Goal: Task Accomplishment & Management: Use online tool/utility

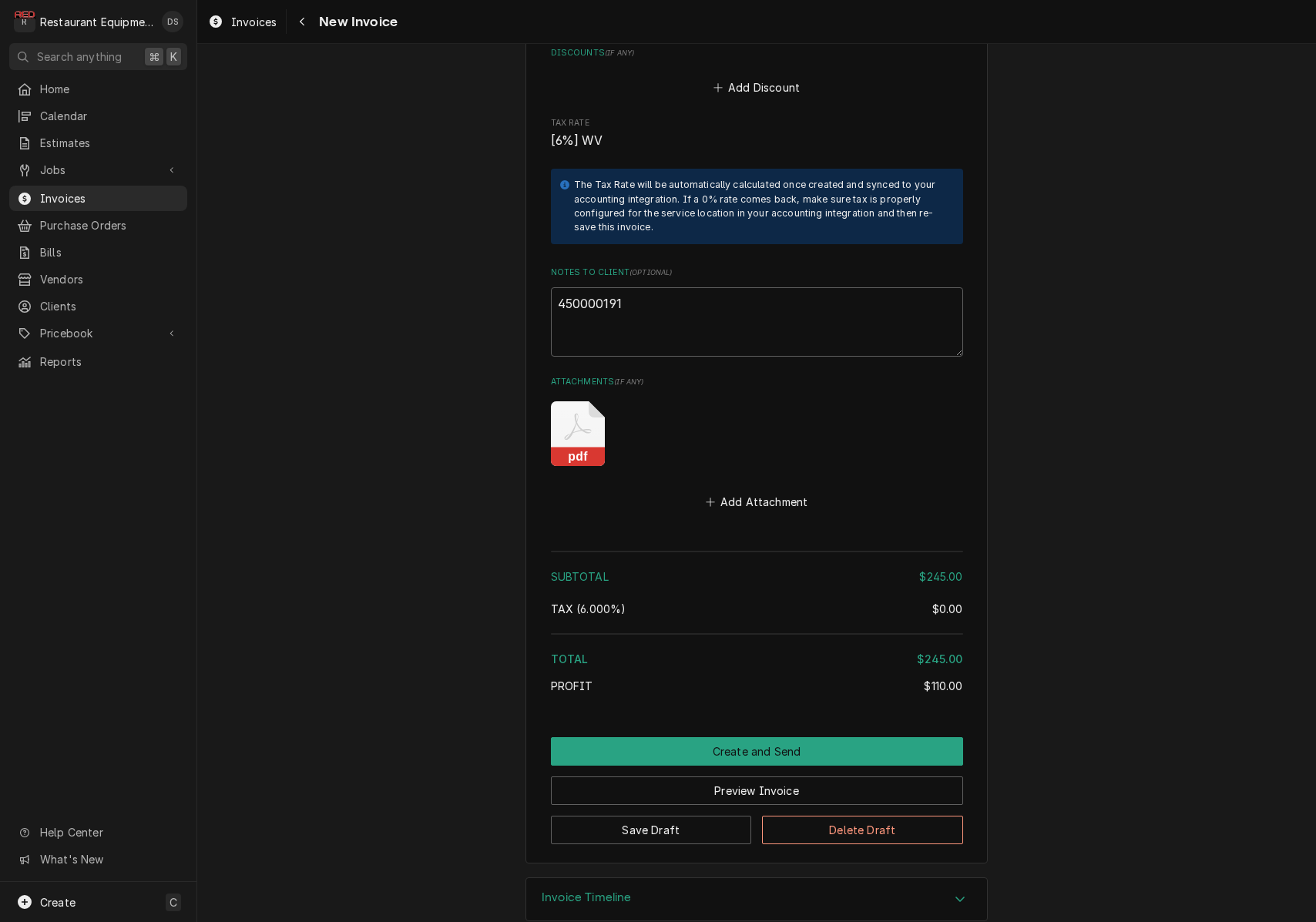
scroll to position [2767, 0]
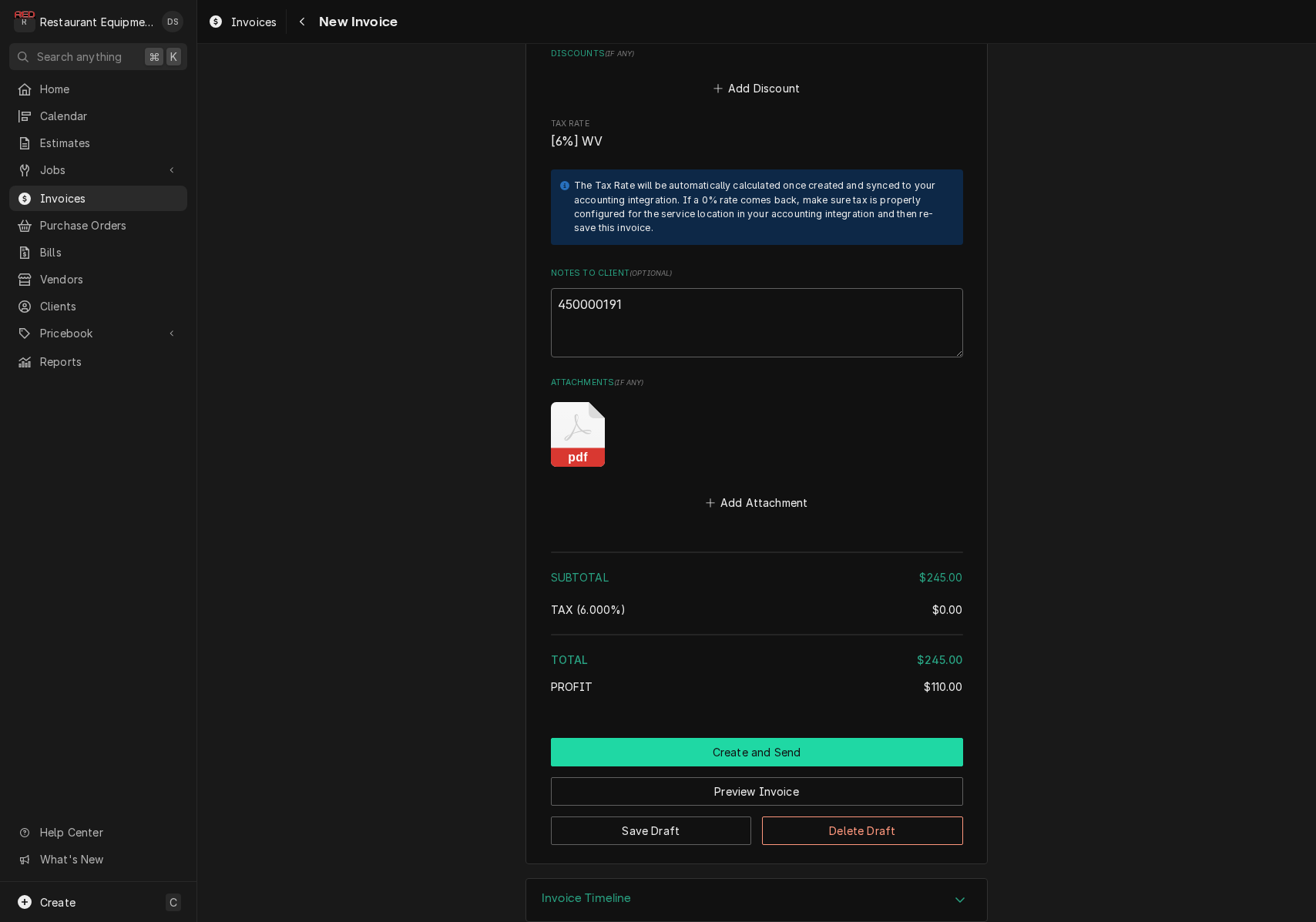
click at [734, 738] on button "Create and Send" at bounding box center [757, 752] width 412 height 28
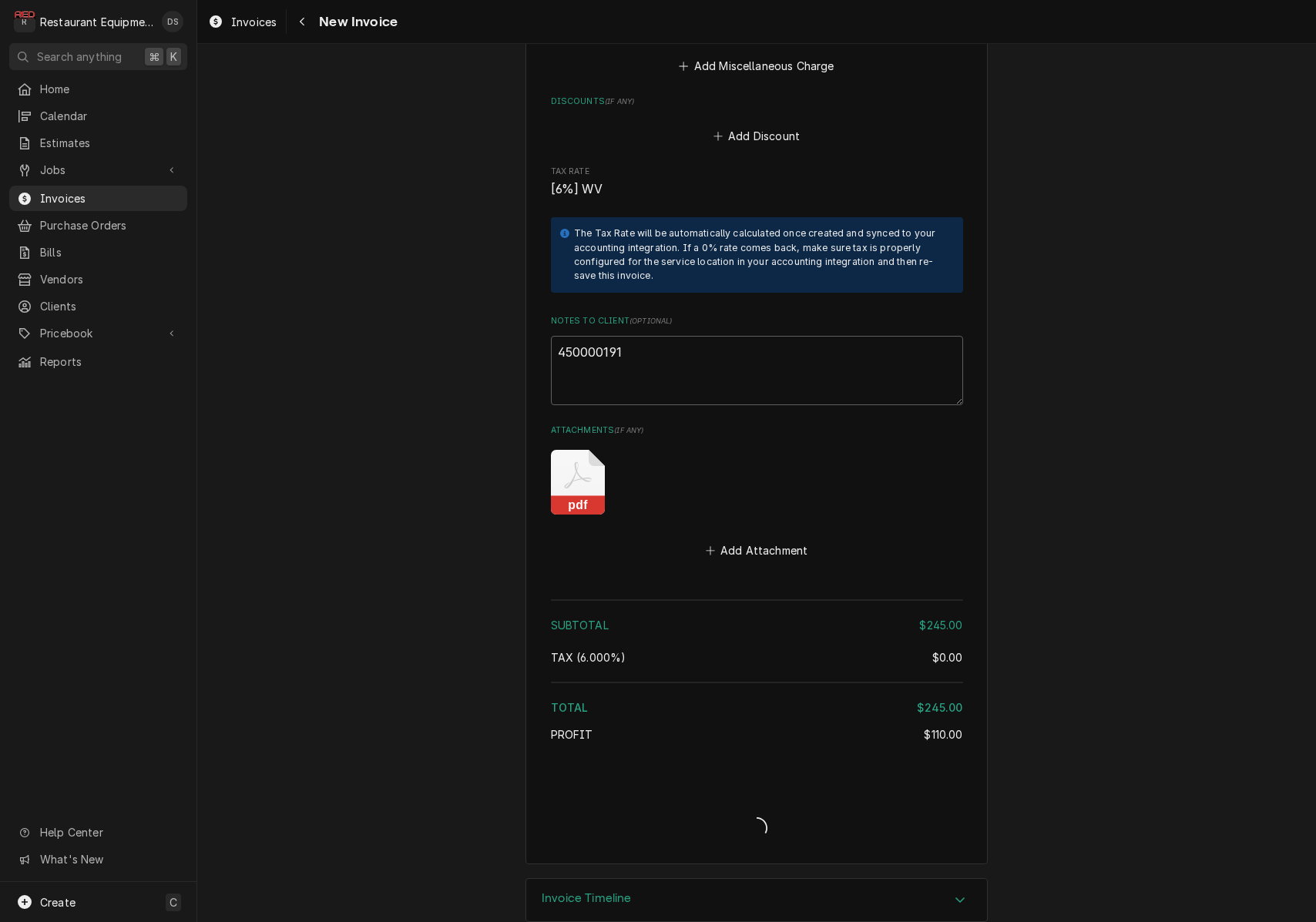
type textarea "x"
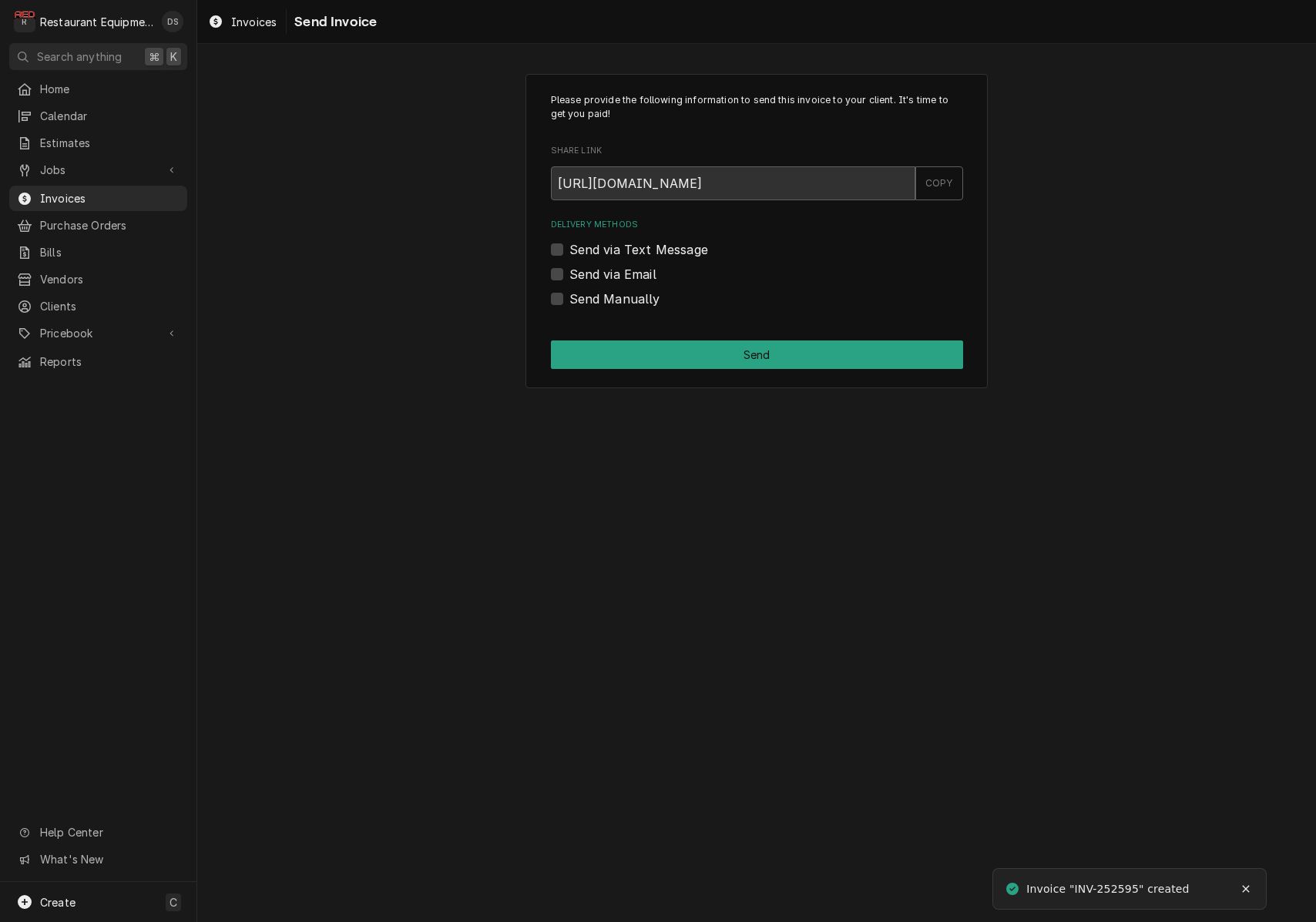
drag, startPoint x: 555, startPoint y: 268, endPoint x: 566, endPoint y: 270, distance: 11.2
click at [569, 268] on label "Send via Email" at bounding box center [612, 274] width 87 height 18
click at [569, 268] on input "Send via Email" at bounding box center [775, 281] width 412 height 34
checkbox input "true"
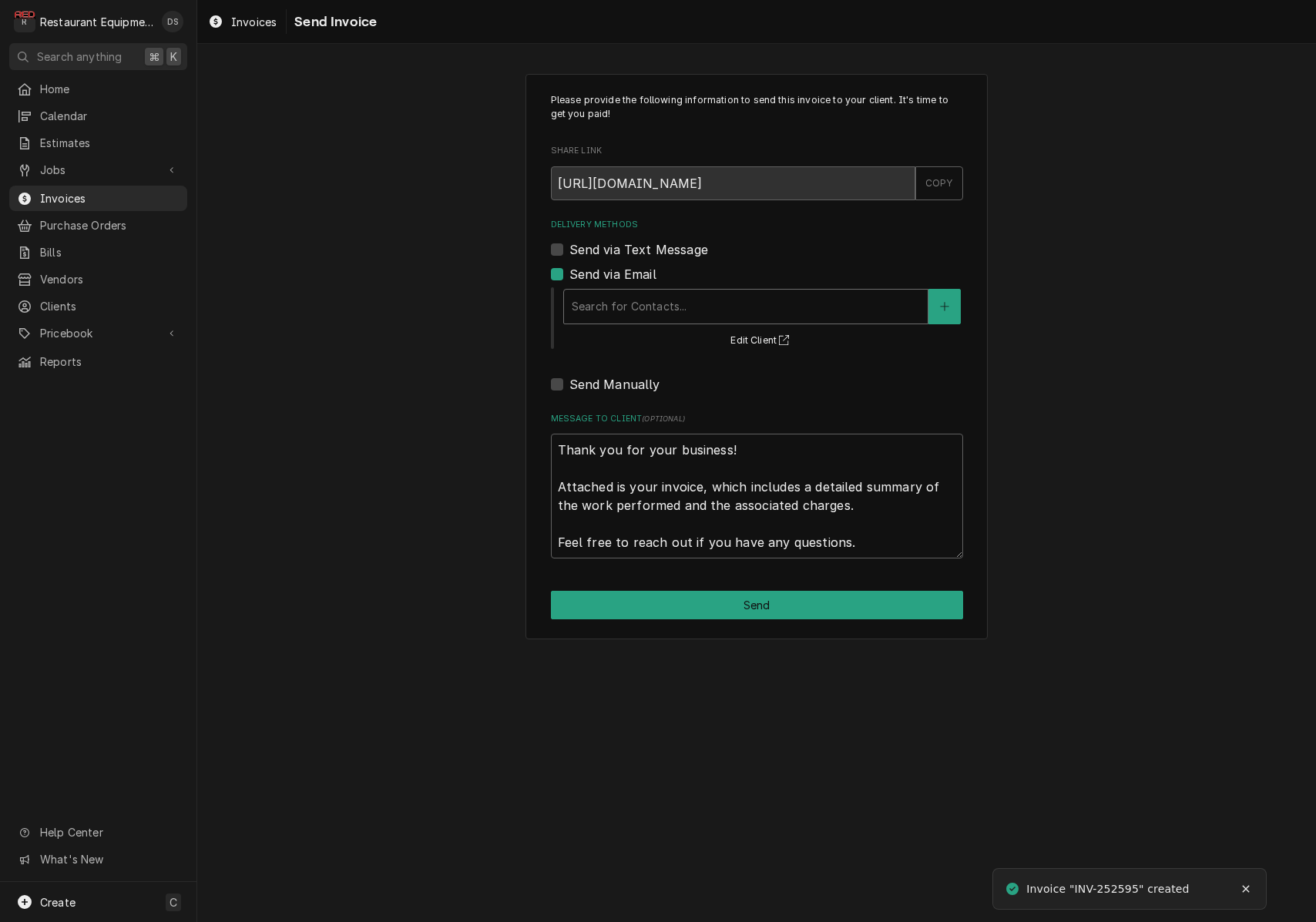
click at [679, 294] on div "Delivery Methods" at bounding box center [746, 306] width 349 height 28
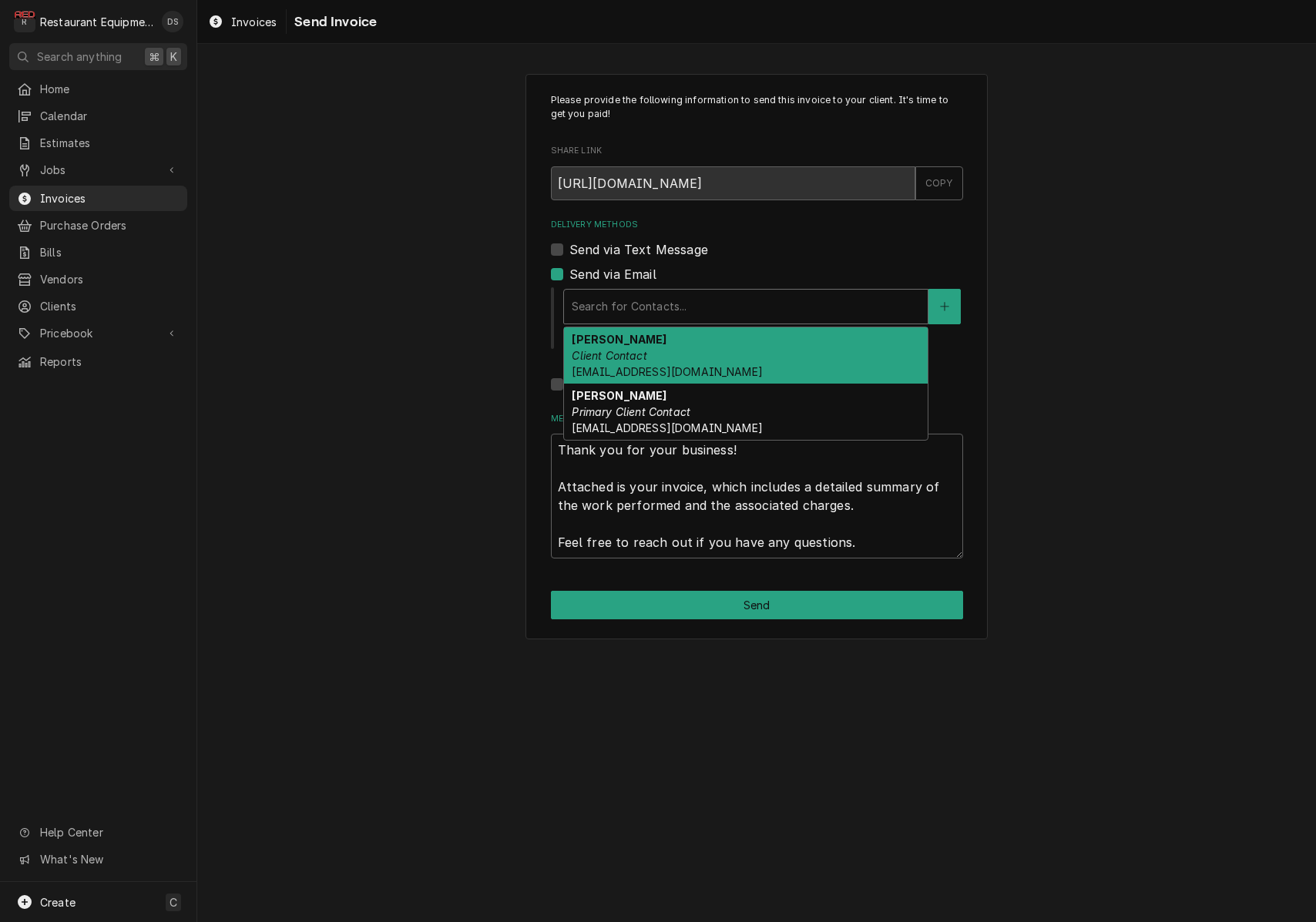
drag, startPoint x: 680, startPoint y: 338, endPoint x: 716, endPoint y: 325, distance: 38.3
click at [681, 338] on div "[PERSON_NAME] Client Contact [EMAIL_ADDRESS][DOMAIN_NAME]" at bounding box center [746, 355] width 364 height 56
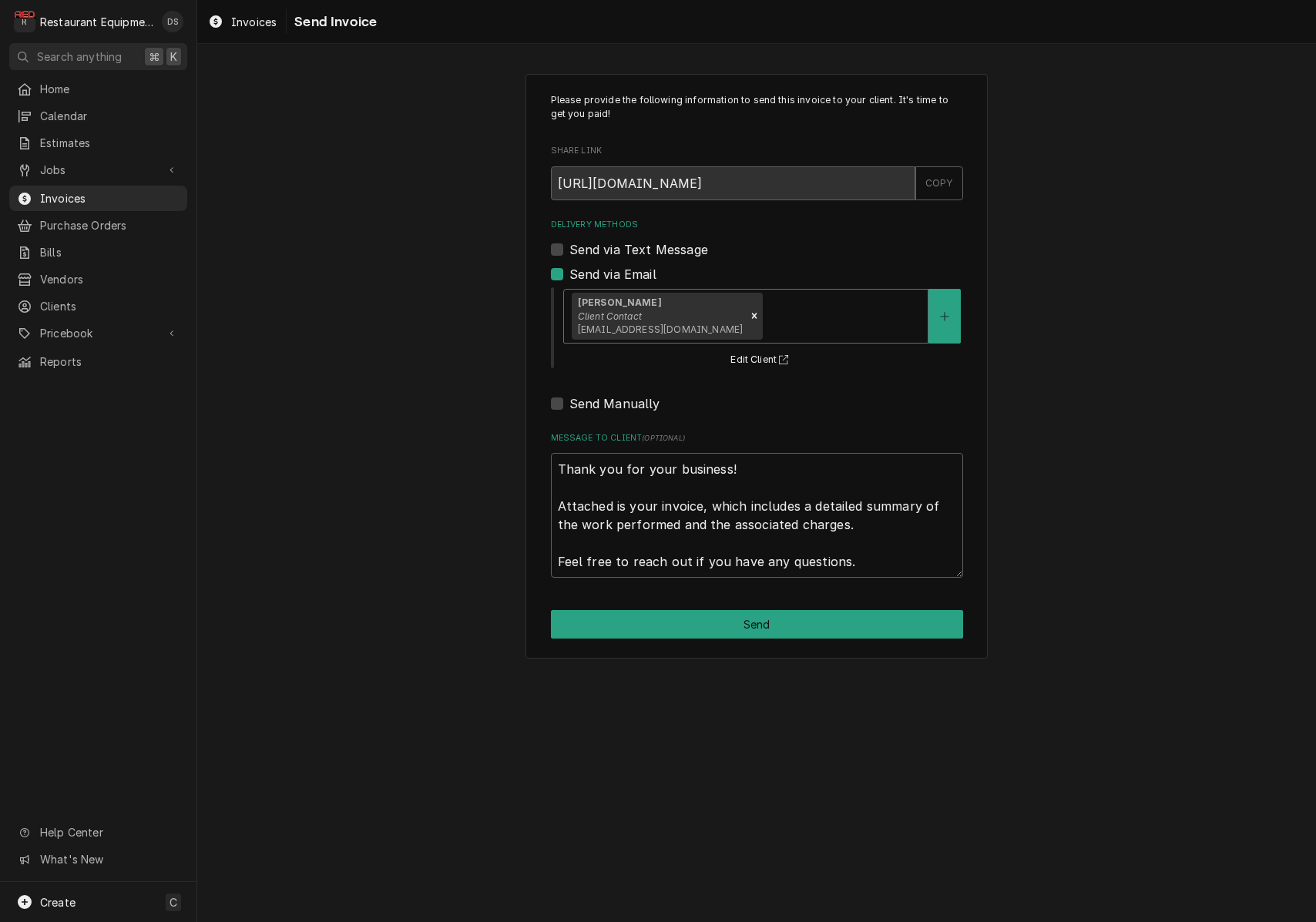
drag, startPoint x: 769, startPoint y: 296, endPoint x: 764, endPoint y: 303, distance: 8.6
click at [769, 296] on div "[PERSON_NAME] Client Contact [EMAIL_ADDRESS][DOMAIN_NAME]" at bounding box center [746, 316] width 364 height 53
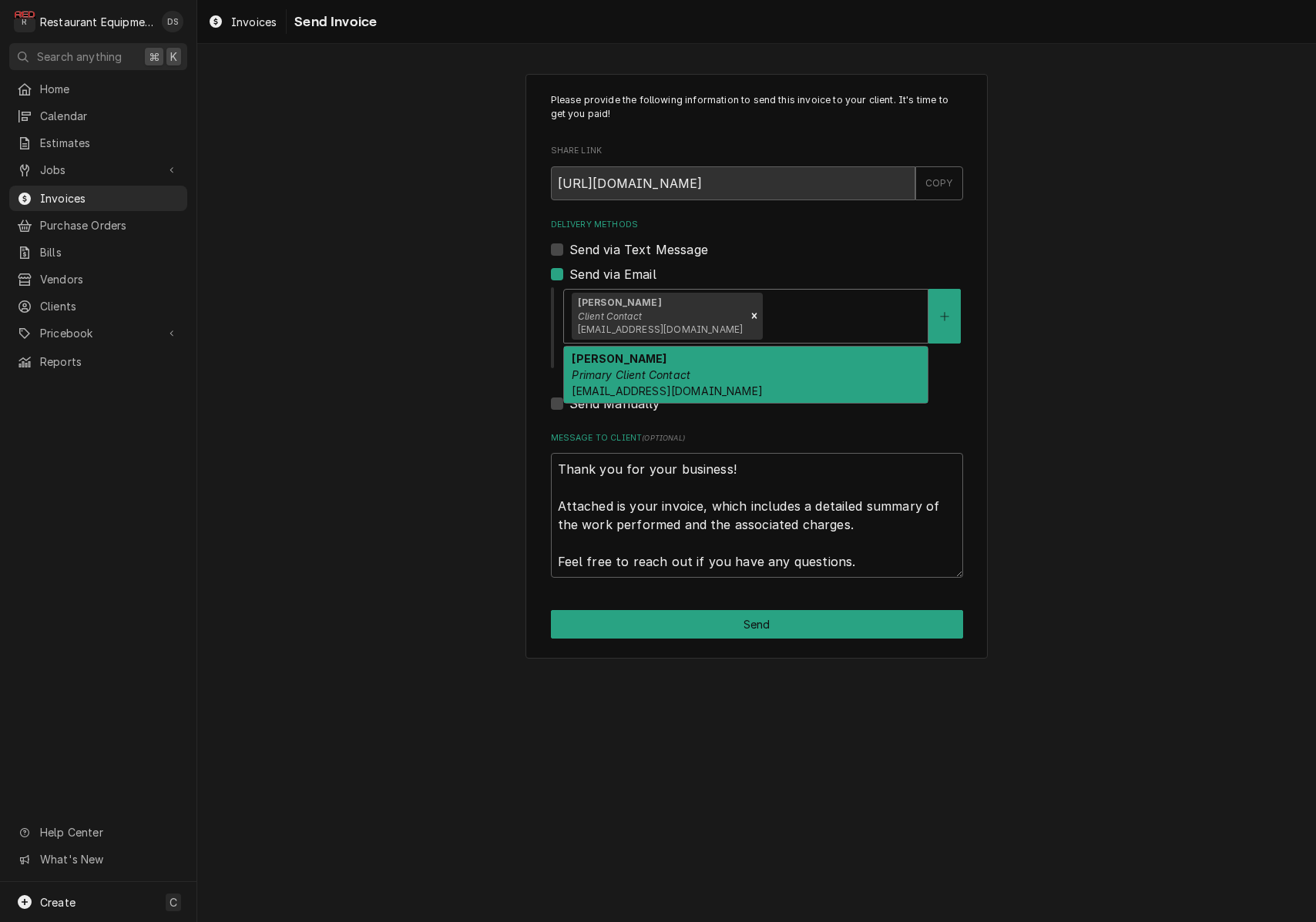
drag, startPoint x: 744, startPoint y: 359, endPoint x: 742, endPoint y: 370, distance: 11.2
click at [744, 359] on div "[PERSON_NAME] Primary Client Contact [EMAIL_ADDRESS][DOMAIN_NAME]" at bounding box center [746, 374] width 364 height 56
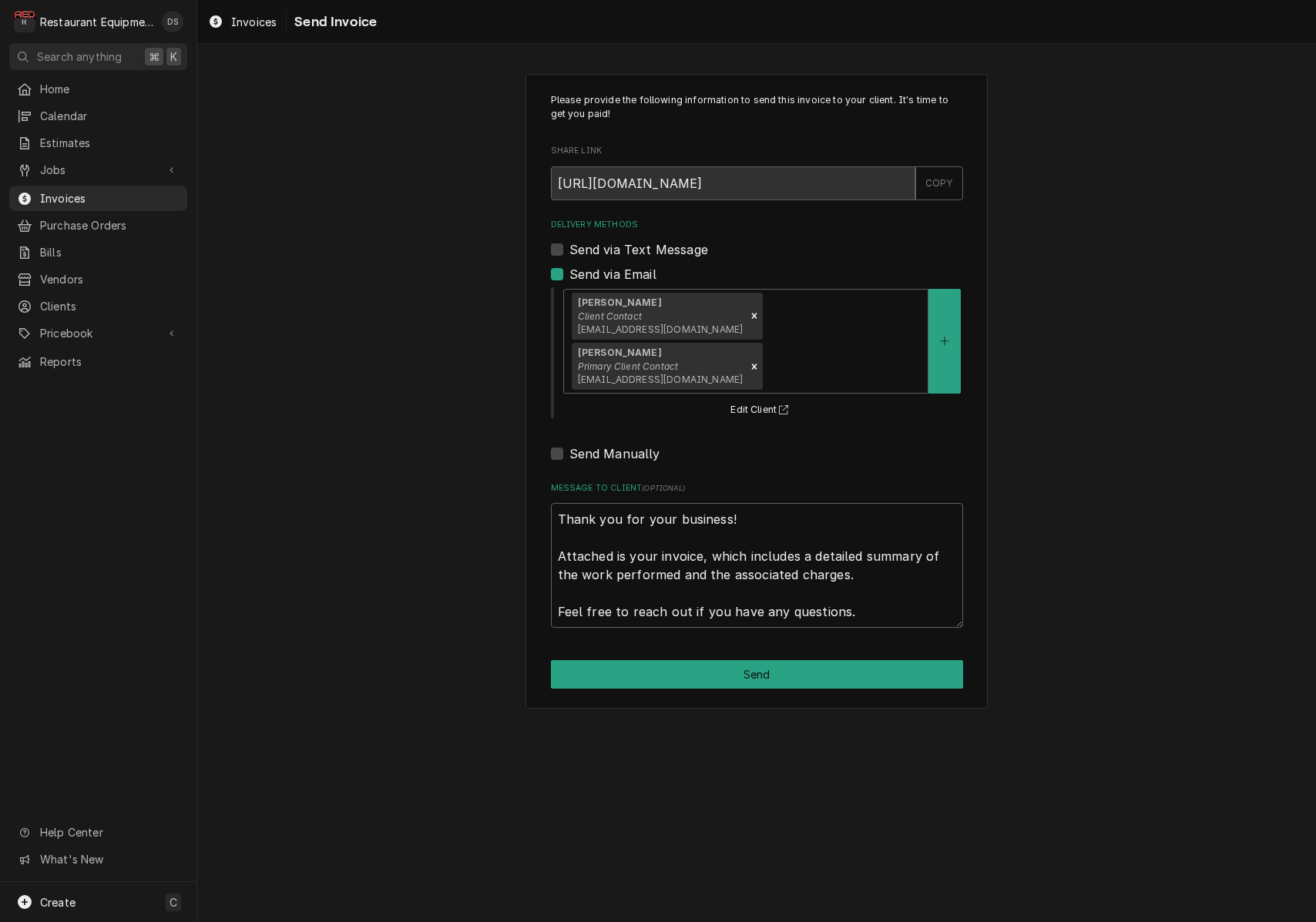
click at [787, 660] on button "Send" at bounding box center [757, 674] width 412 height 28
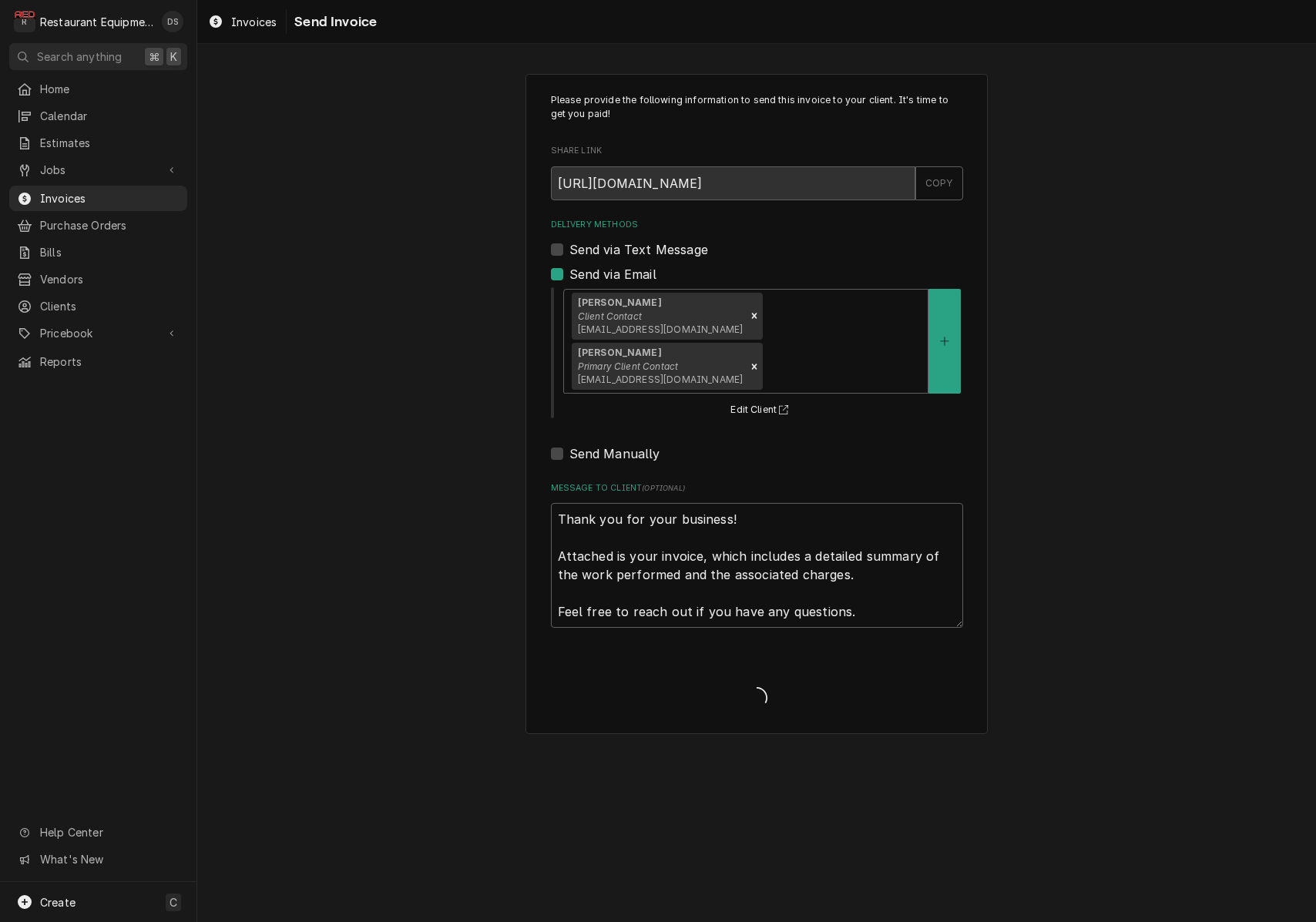
type textarea "x"
